Goal: Complete application form

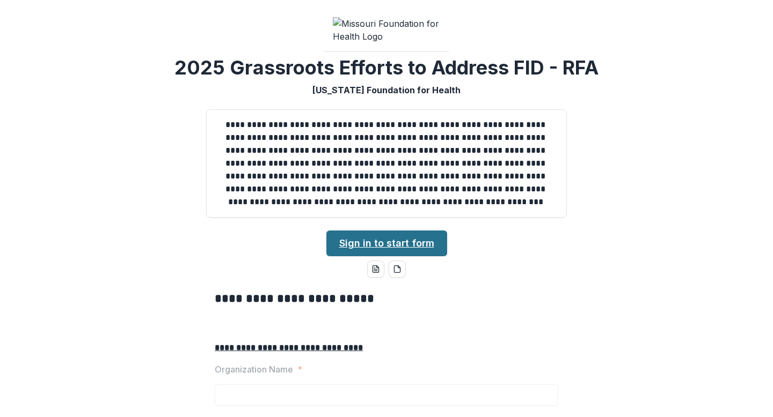
click at [400, 256] on link "Sign in to start form" at bounding box center [386, 244] width 121 height 26
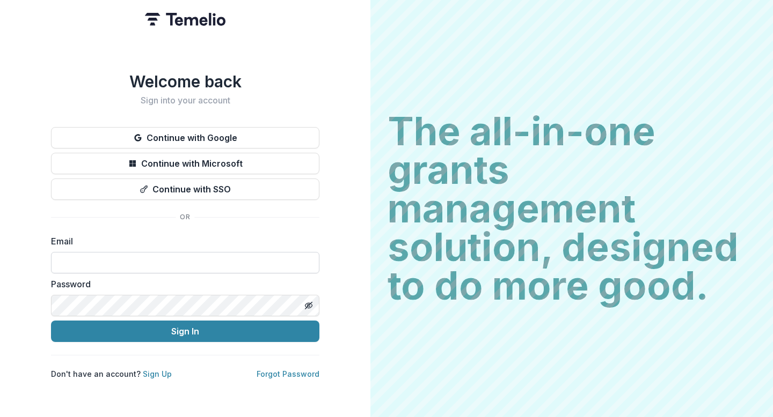
click at [252, 268] on input at bounding box center [185, 262] width 268 height 21
type input "**********"
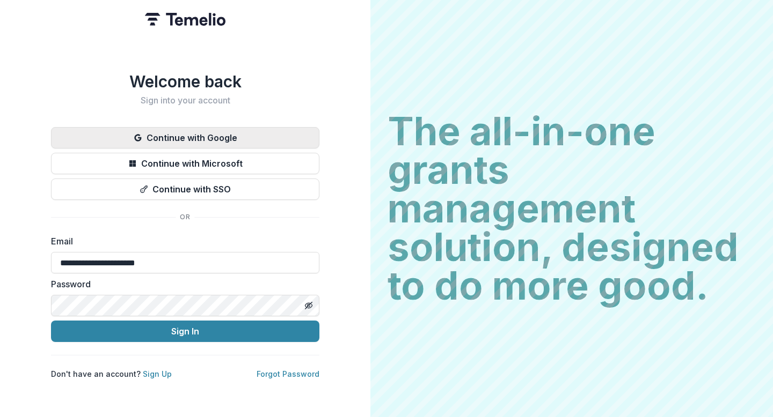
click at [249, 128] on button "Continue with Google" at bounding box center [185, 137] width 268 height 21
